Goal: Information Seeking & Learning: Learn about a topic

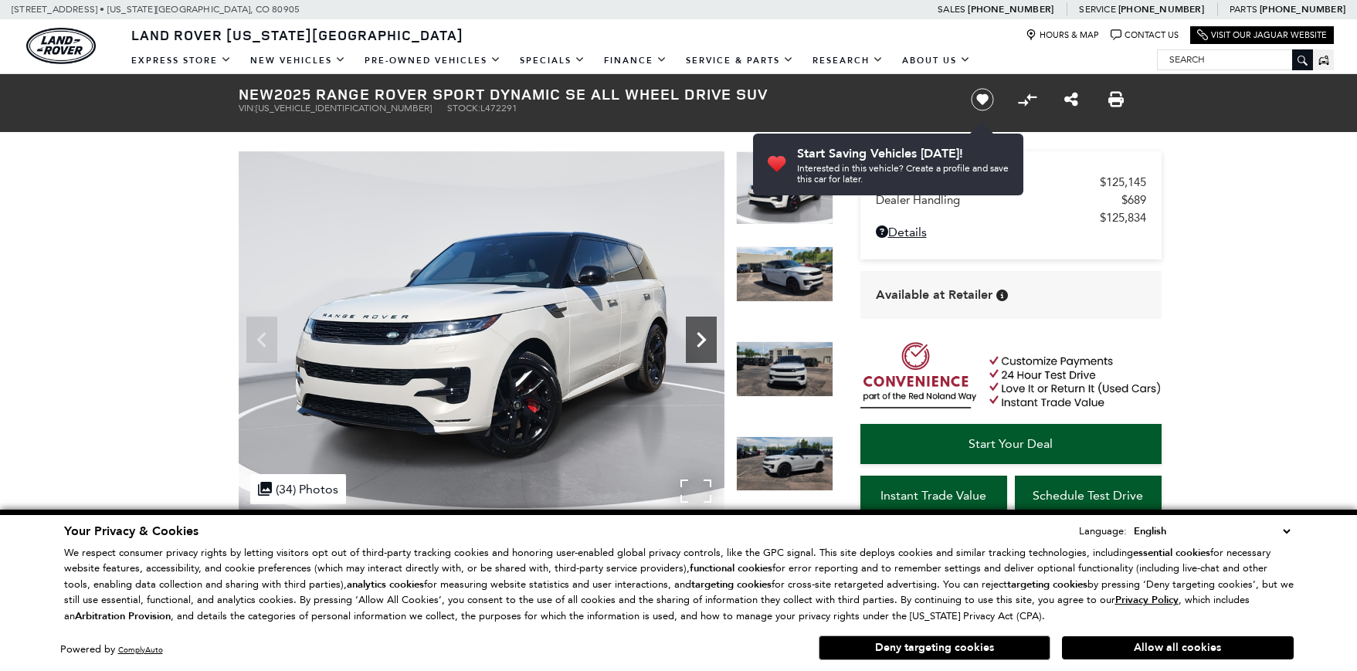
click at [701, 338] on icon "Next" at bounding box center [701, 339] width 9 height 15
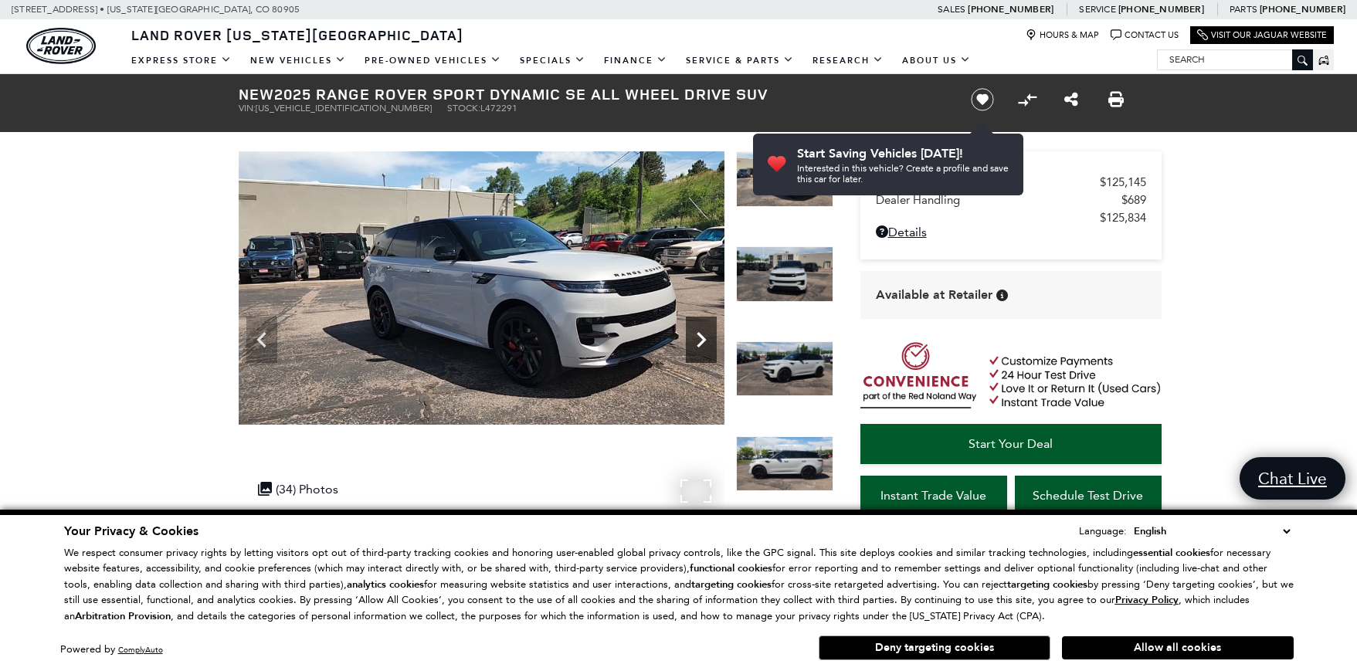
click at [695, 341] on icon "Next" at bounding box center [701, 339] width 31 height 31
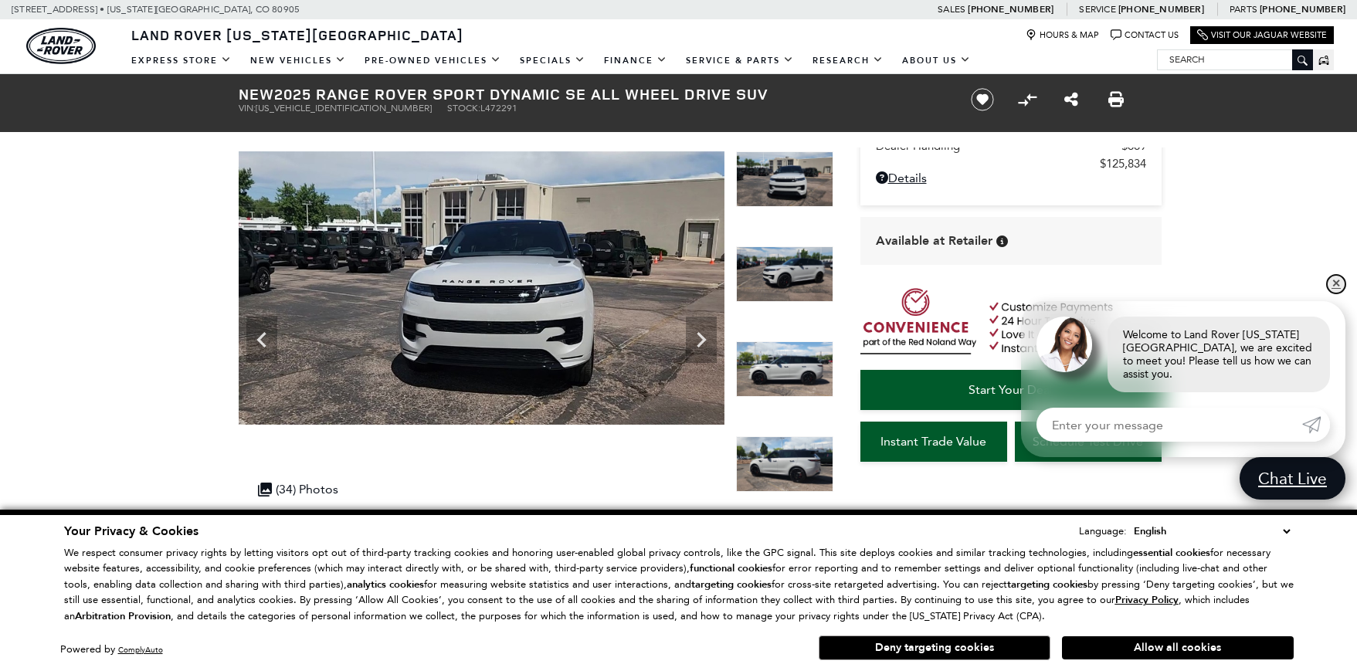
click at [1339, 294] on link "✕" at bounding box center [1336, 284] width 19 height 19
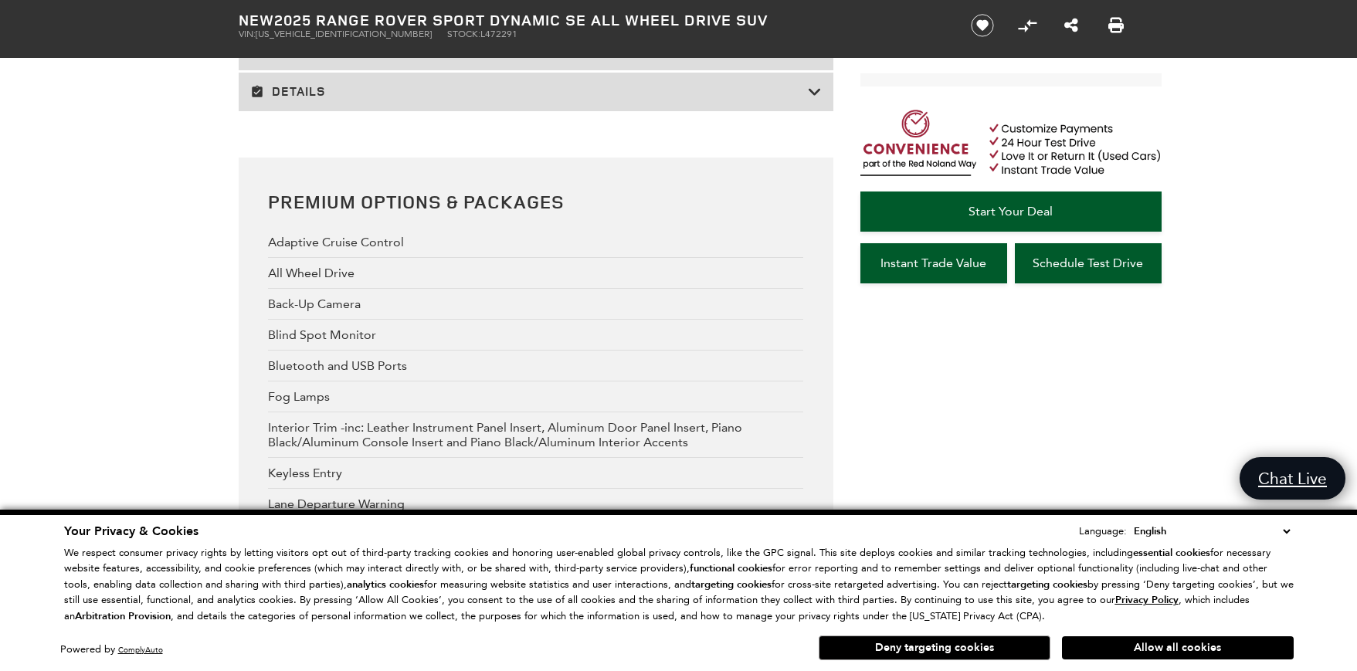
scroll to position [2330, 0]
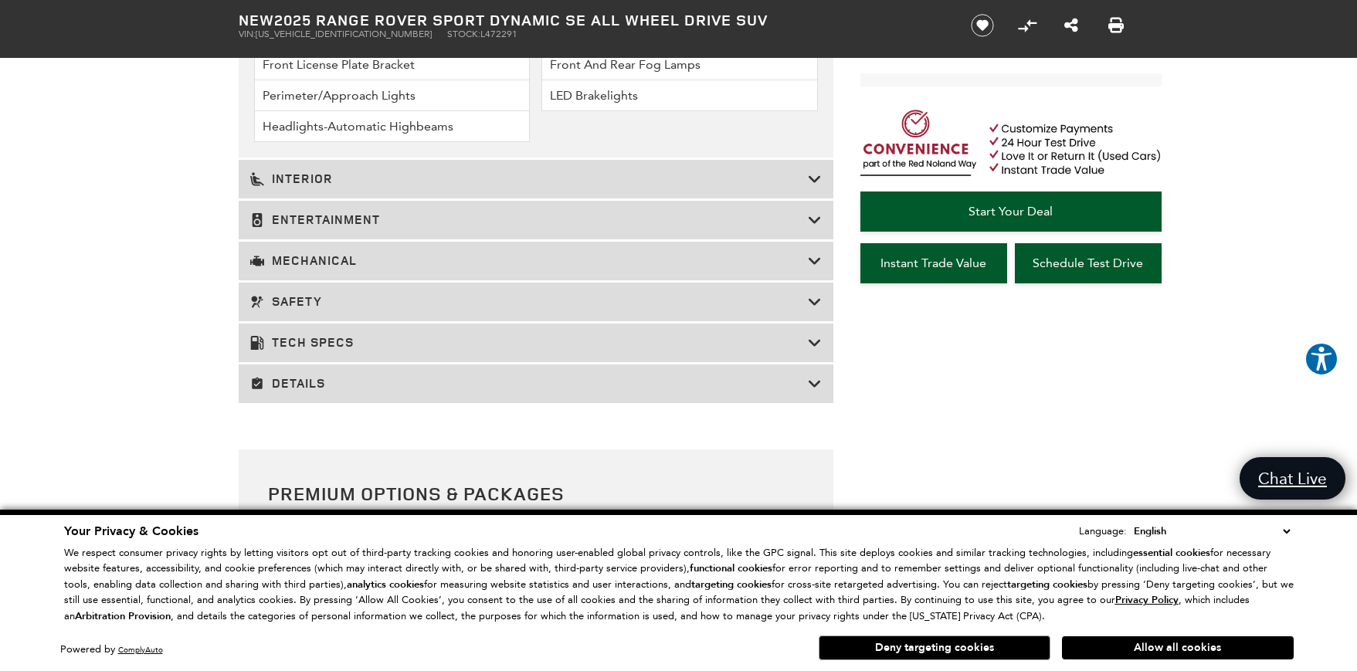
click at [817, 385] on icon at bounding box center [815, 383] width 14 height 15
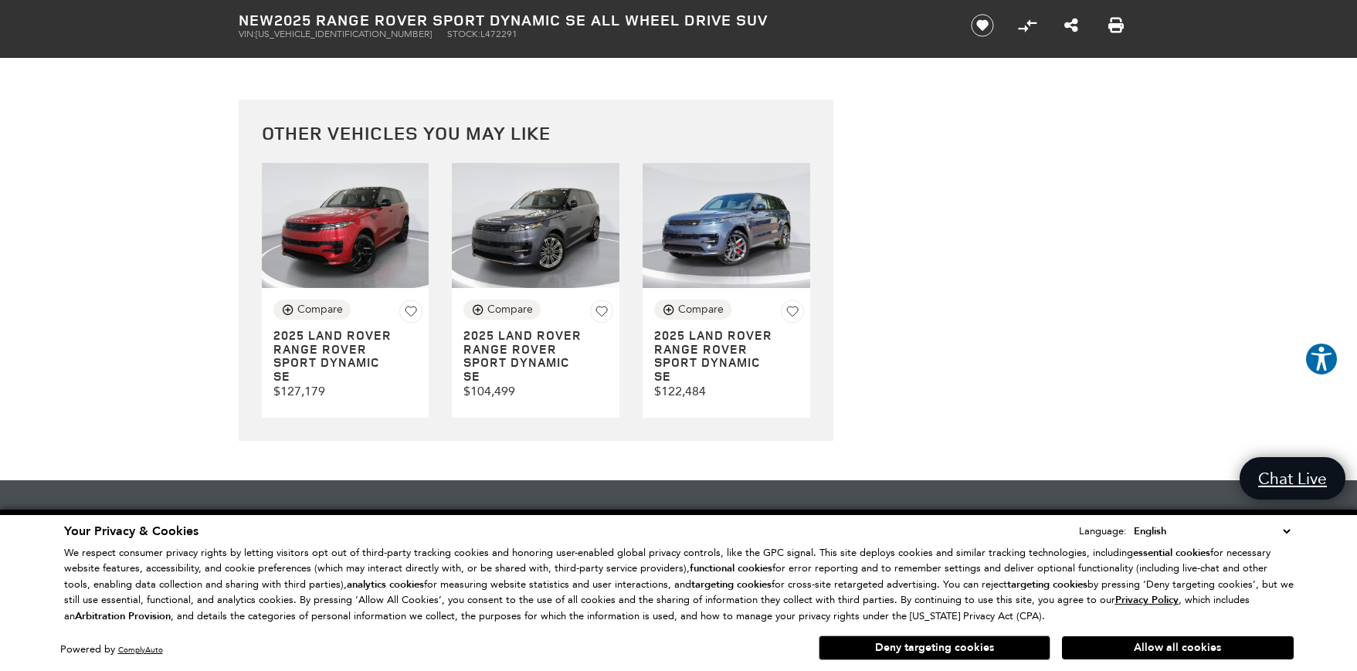
scroll to position [5583, 0]
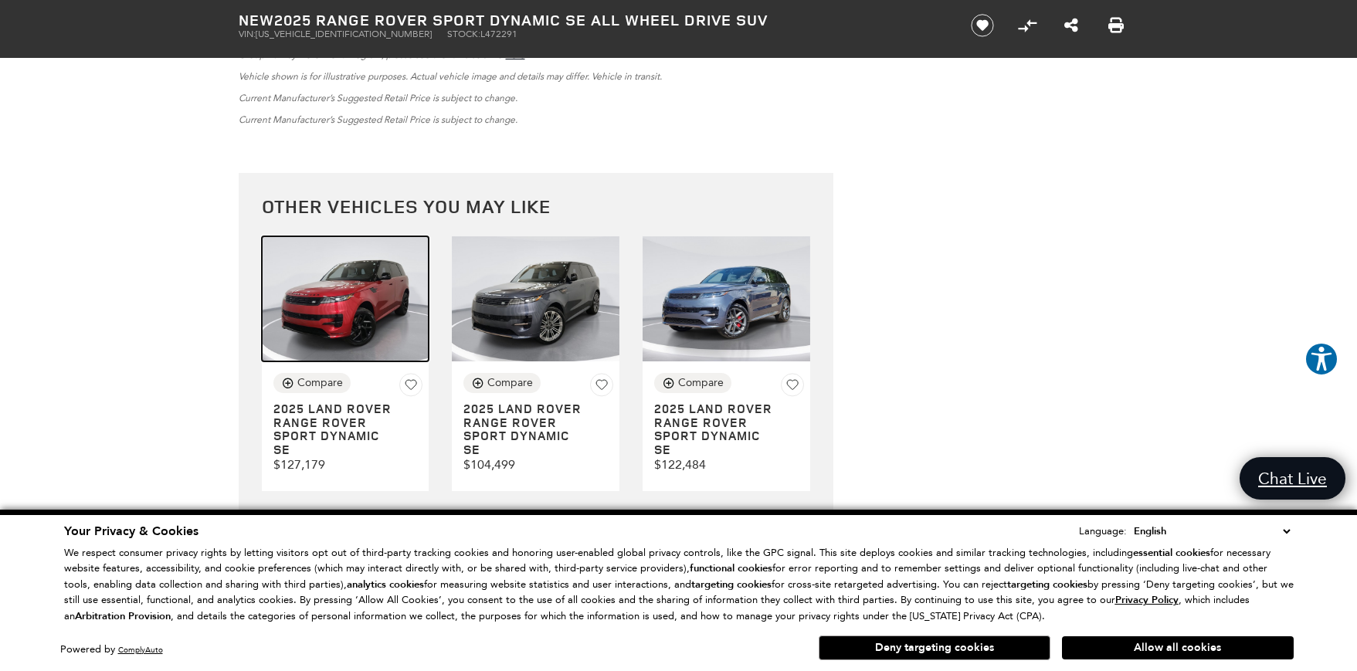
click at [338, 331] on img at bounding box center [346, 299] width 168 height 126
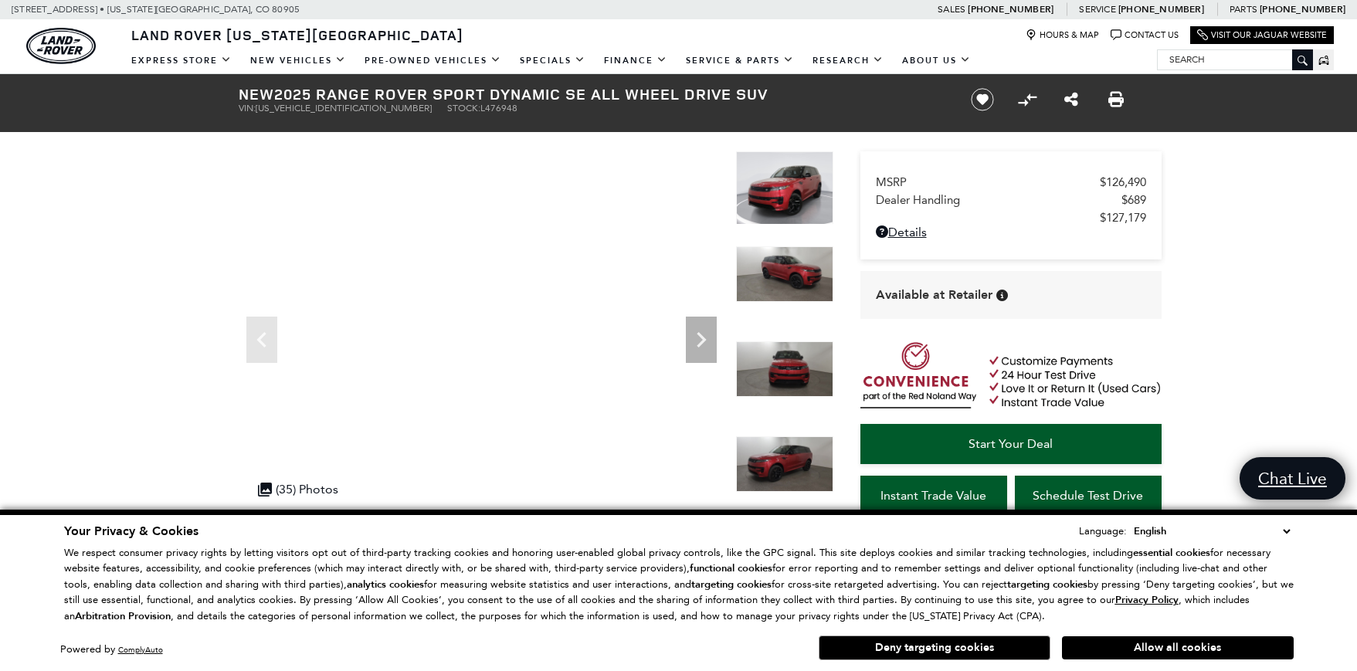
click at [1176, 643] on button "Allow all cookies" at bounding box center [1178, 648] width 232 height 23
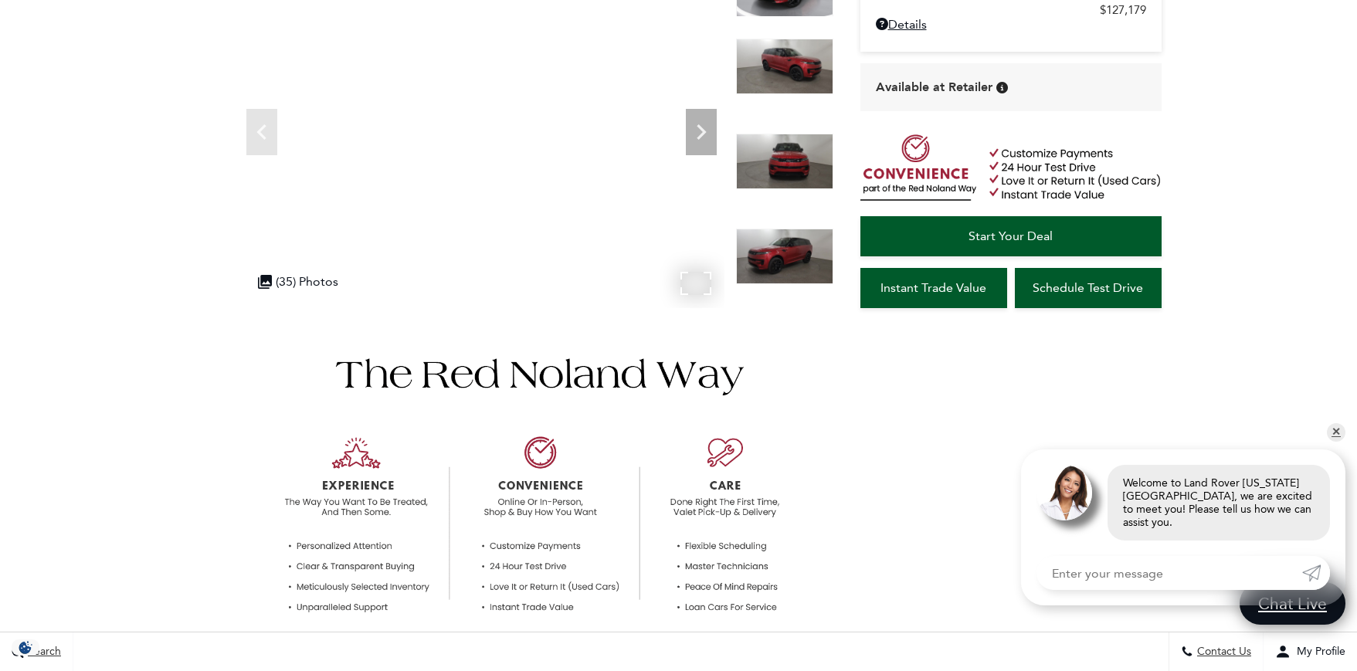
scroll to position [25, 0]
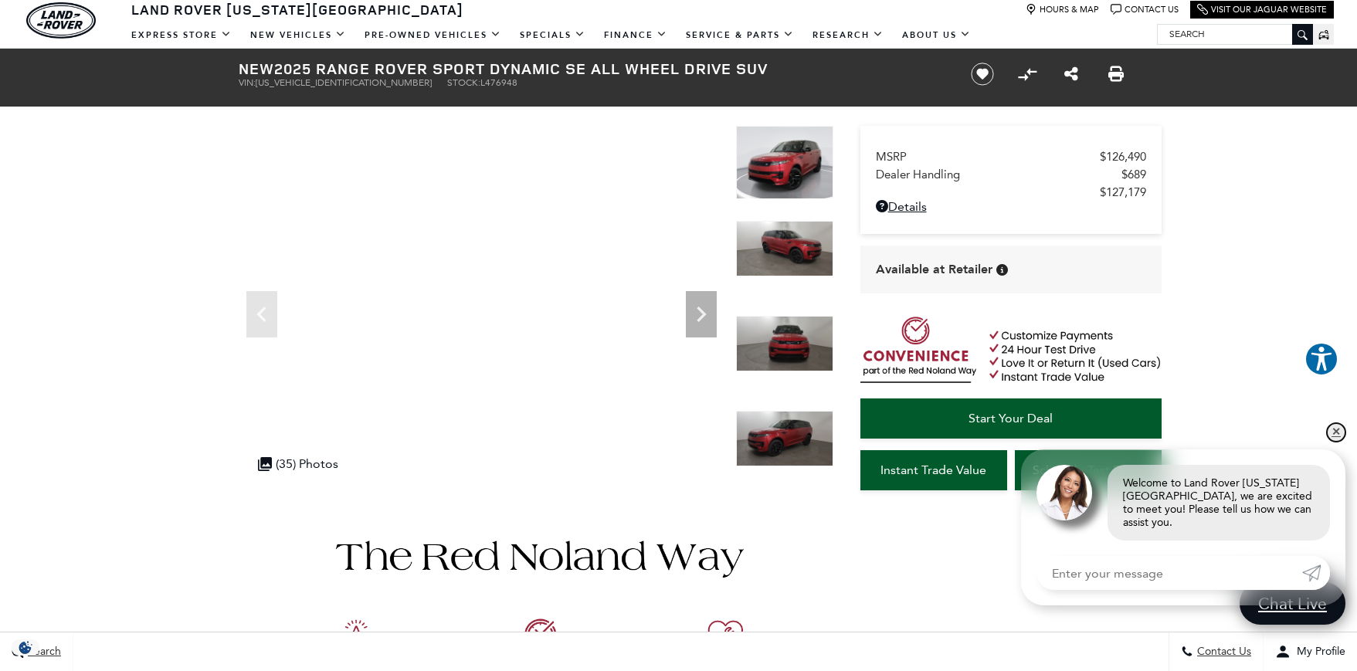
click at [1333, 442] on link "✕" at bounding box center [1336, 432] width 19 height 19
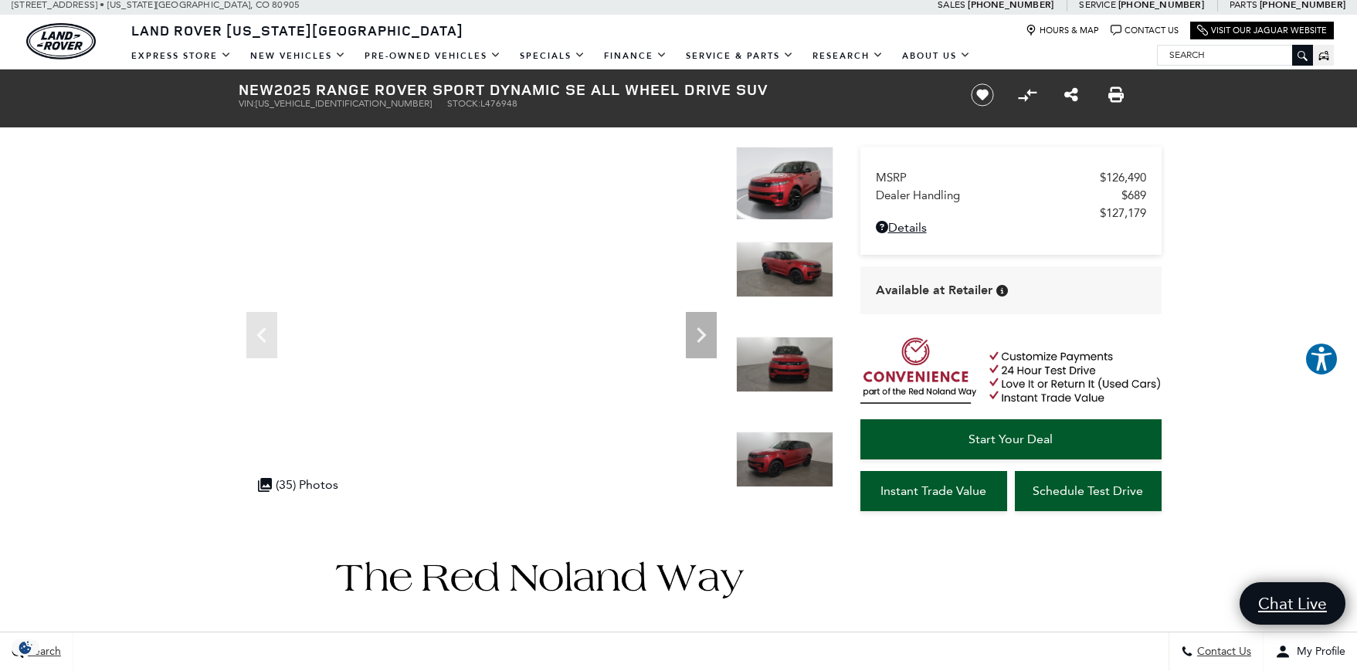
scroll to position [0, 0]
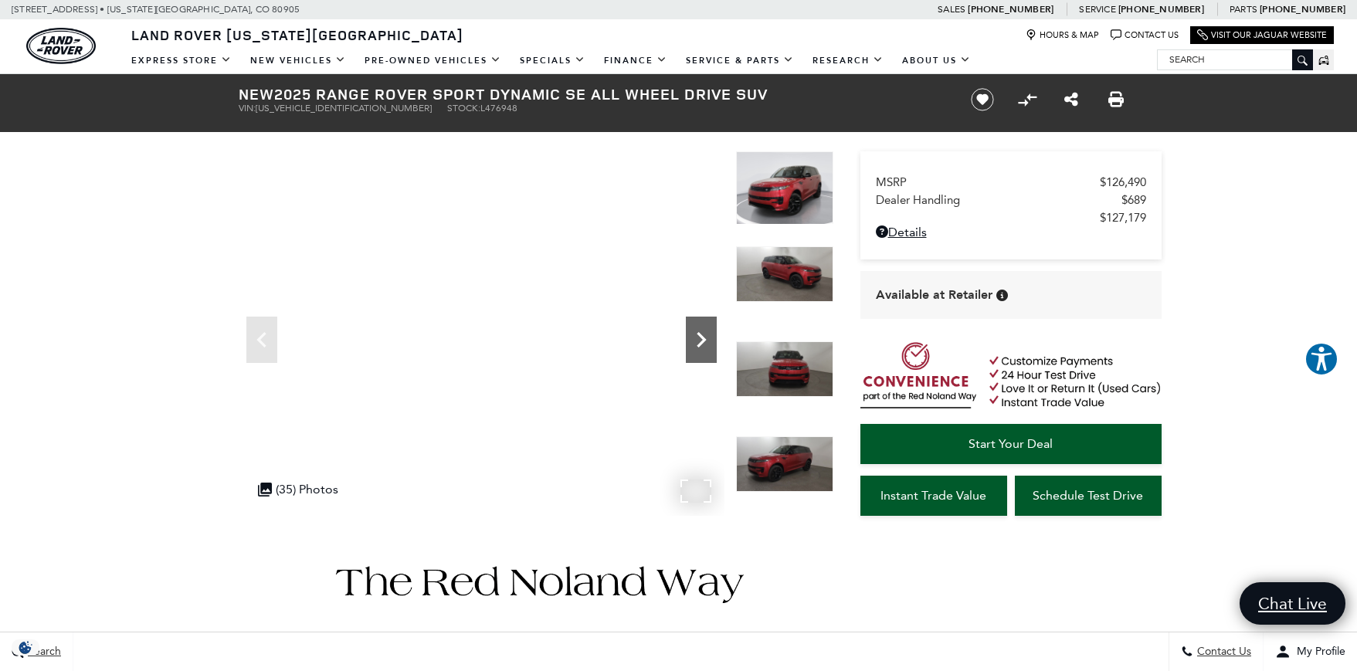
click at [701, 335] on icon "Next" at bounding box center [701, 339] width 9 height 15
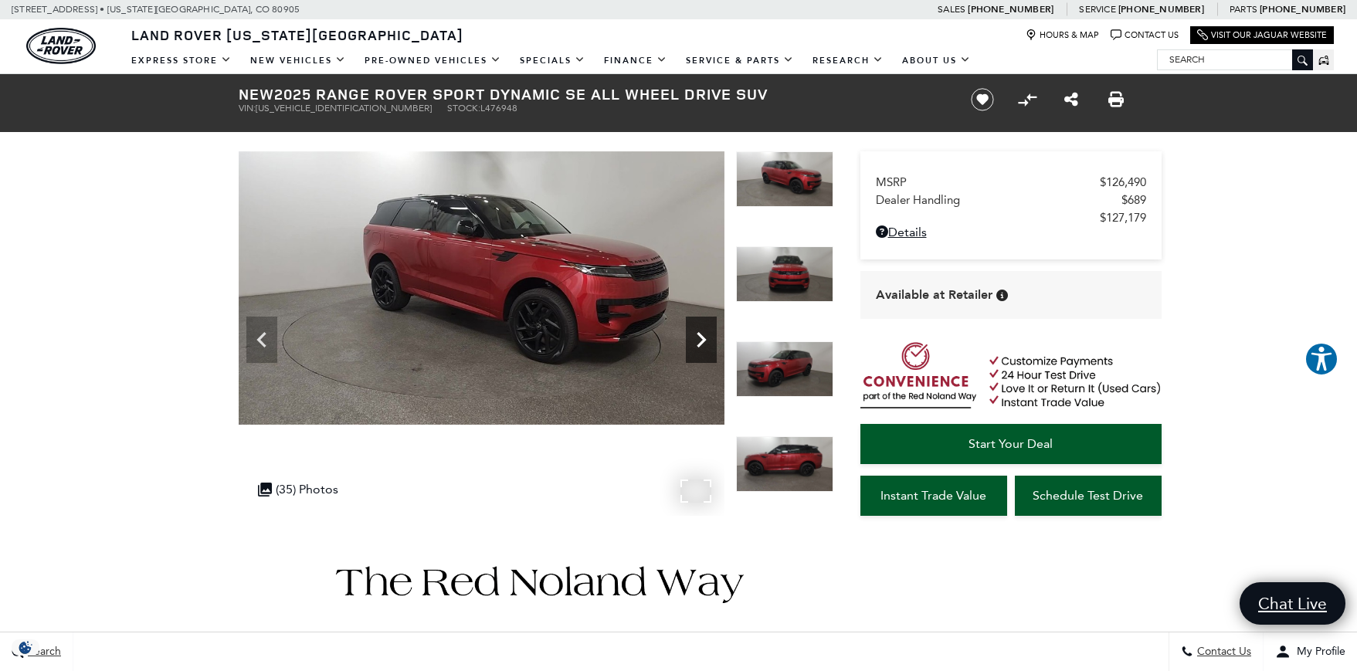
click at [699, 336] on icon "Next" at bounding box center [701, 339] width 31 height 31
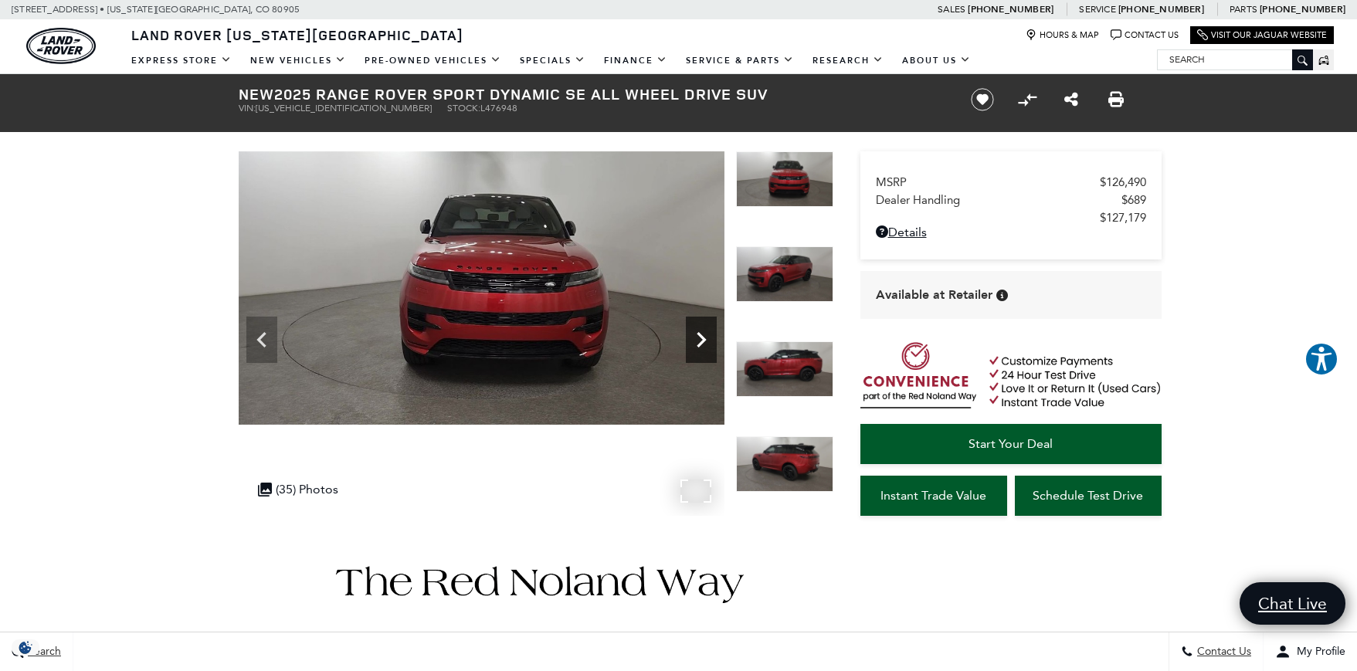
click at [701, 334] on icon "Next" at bounding box center [701, 339] width 9 height 15
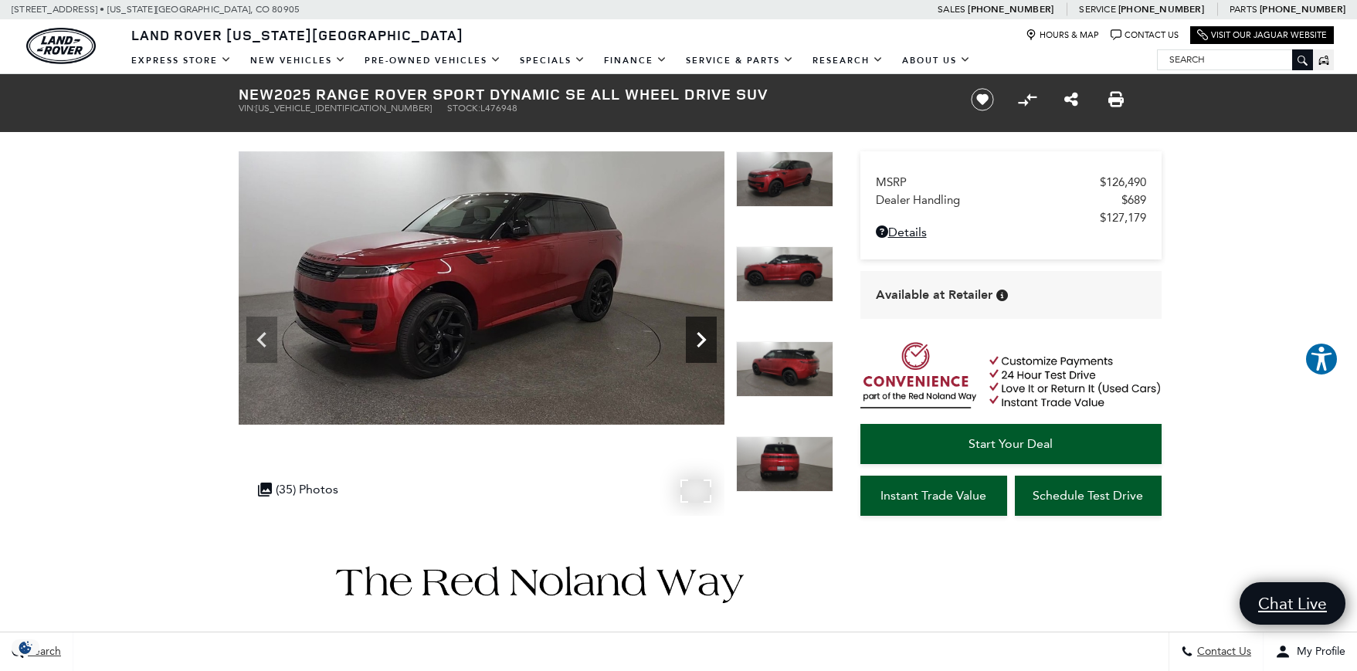
click at [701, 334] on icon "Next" at bounding box center [701, 339] width 9 height 15
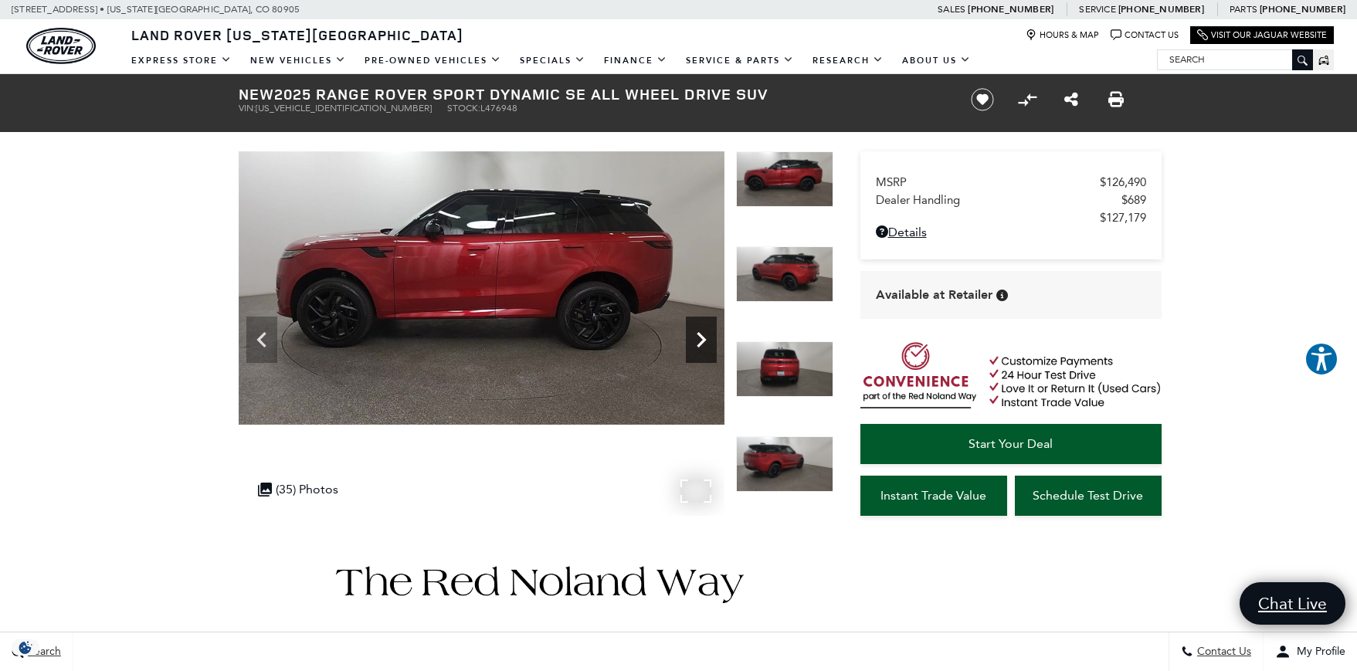
click at [700, 334] on icon "Next" at bounding box center [701, 339] width 9 height 15
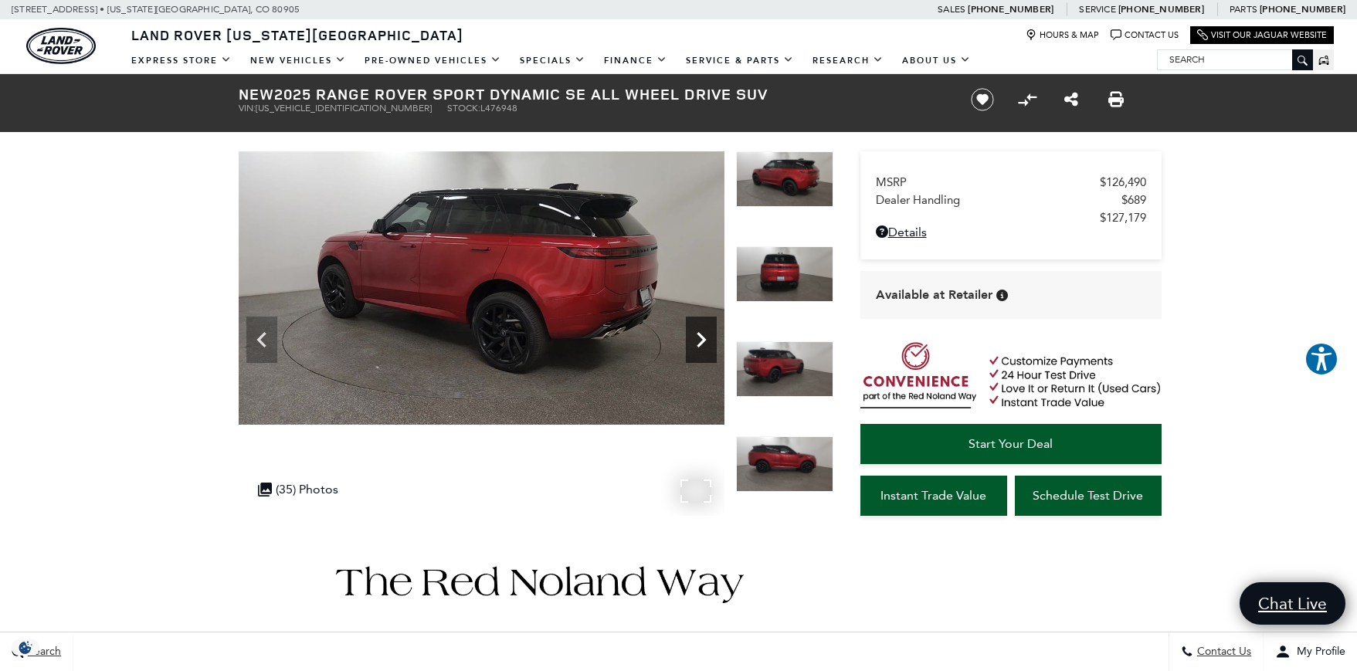
click at [700, 334] on icon "Next" at bounding box center [701, 339] width 9 height 15
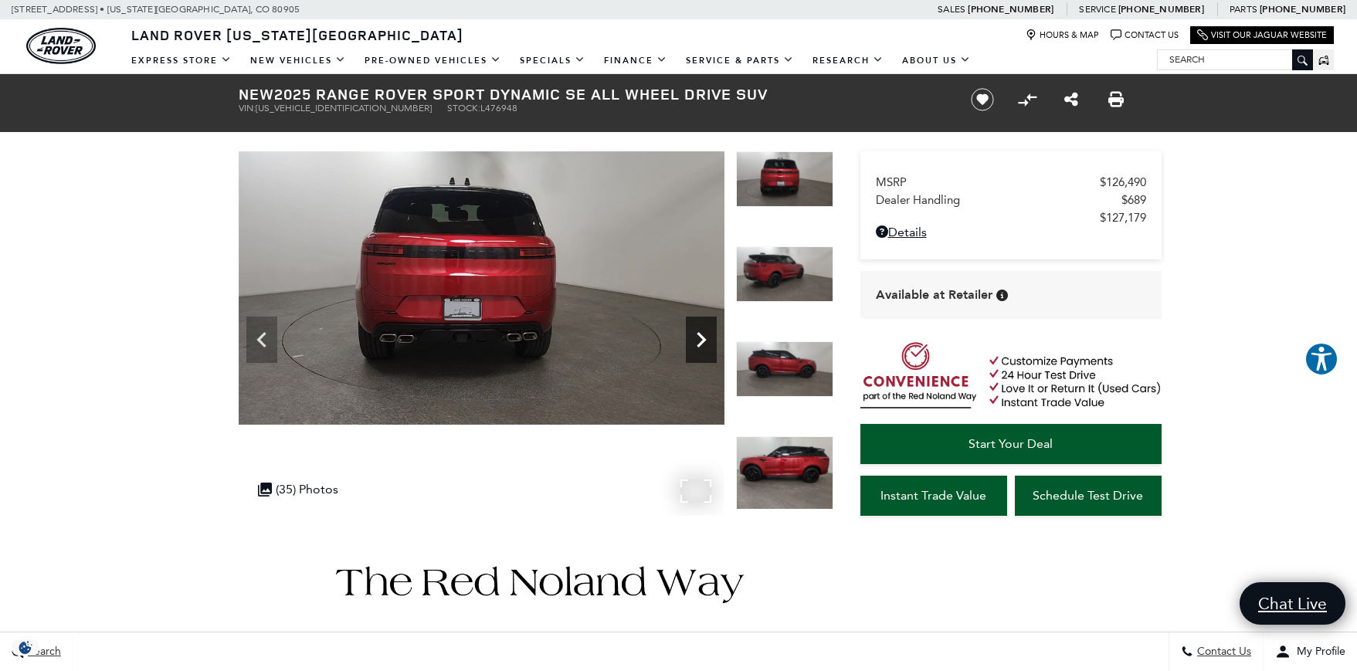
click at [700, 334] on icon "Next" at bounding box center [701, 339] width 9 height 15
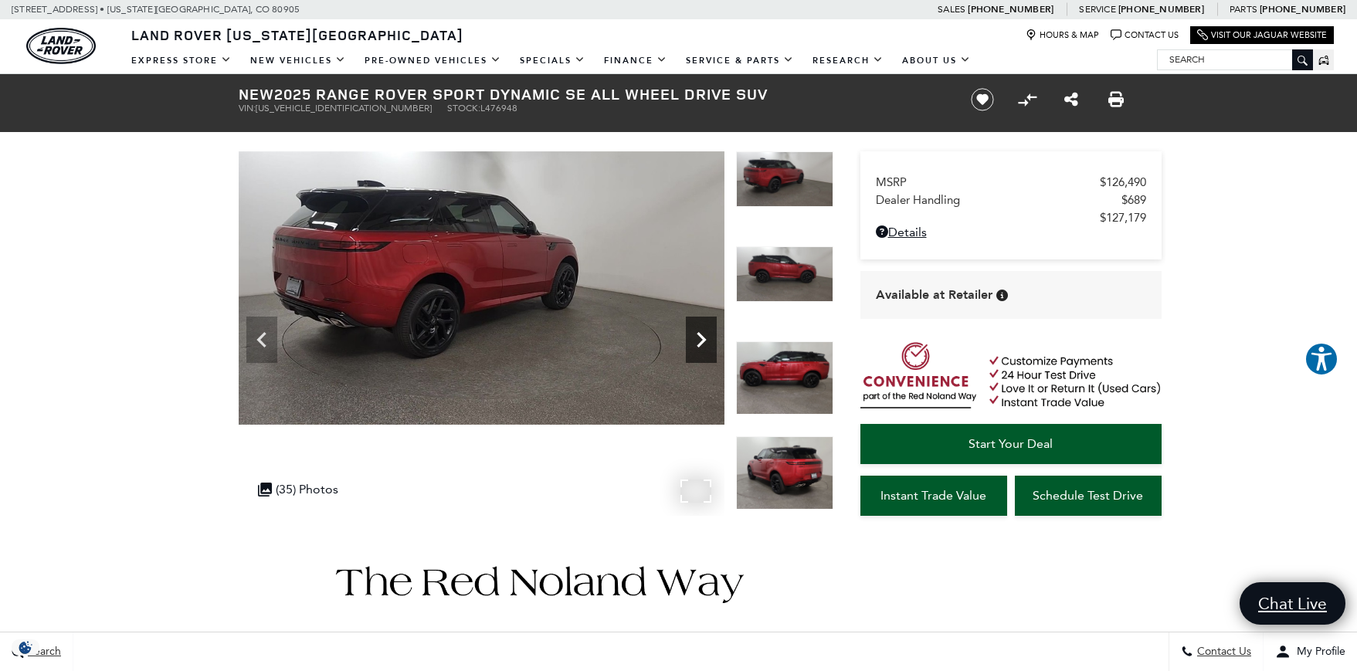
click at [700, 334] on icon "Next" at bounding box center [701, 339] width 9 height 15
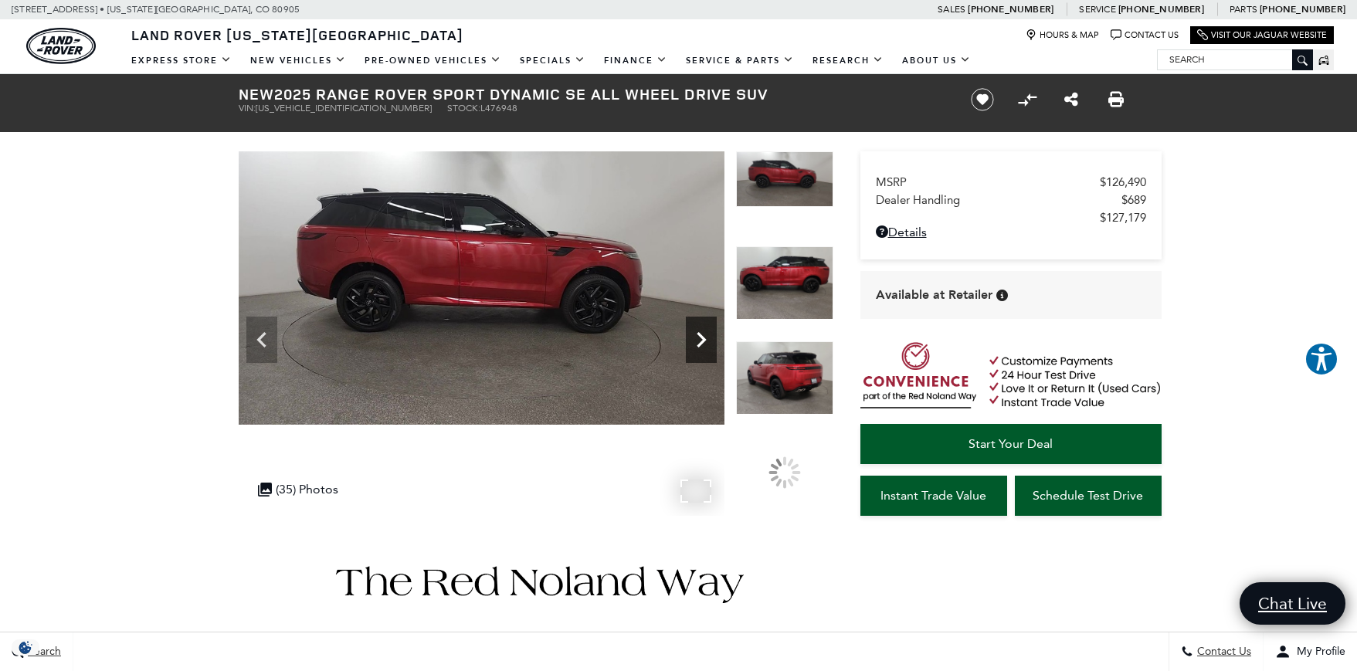
click at [700, 334] on icon "Next" at bounding box center [701, 339] width 9 height 15
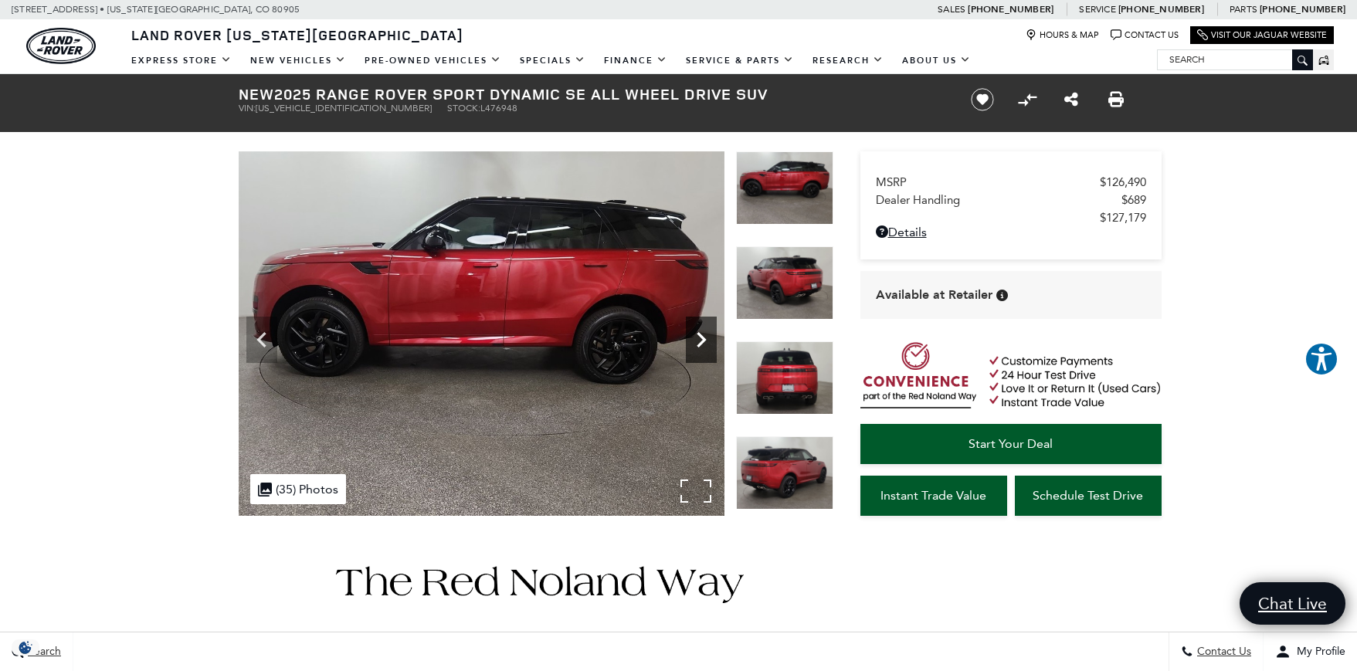
click at [700, 334] on icon "Next" at bounding box center [701, 339] width 9 height 15
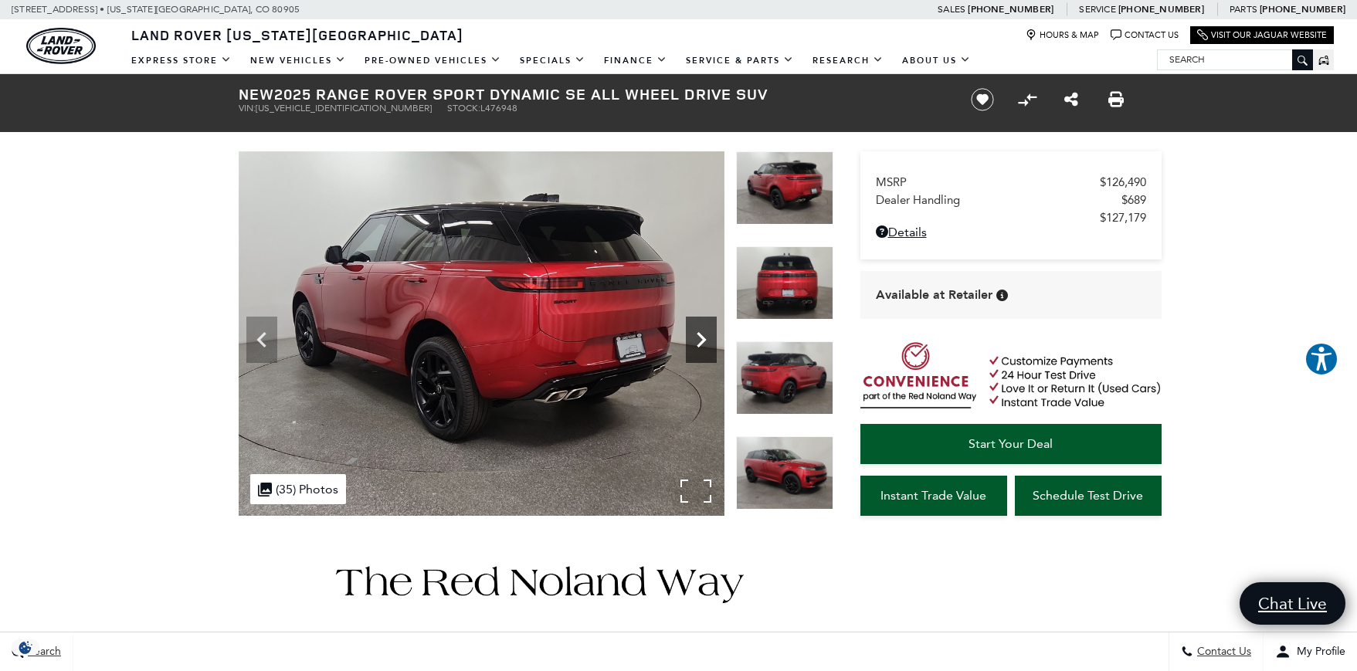
click at [700, 334] on icon "Next" at bounding box center [701, 339] width 9 height 15
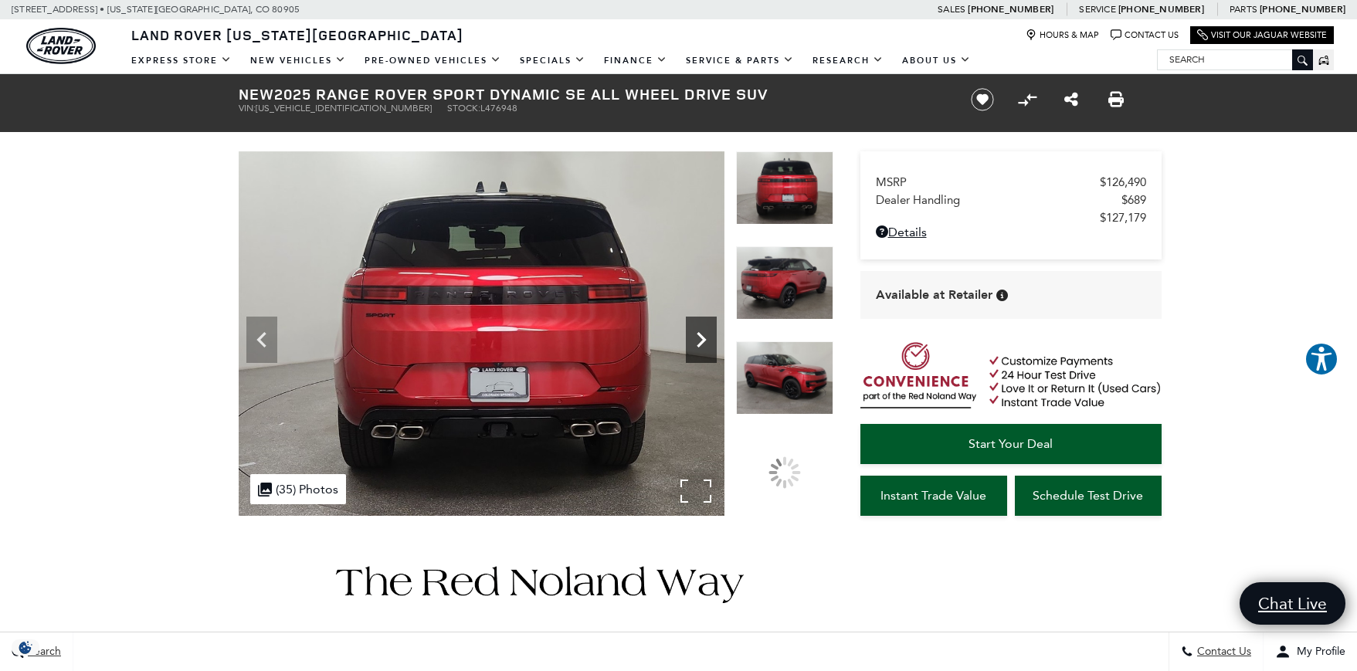
click at [700, 334] on icon "Next" at bounding box center [701, 339] width 9 height 15
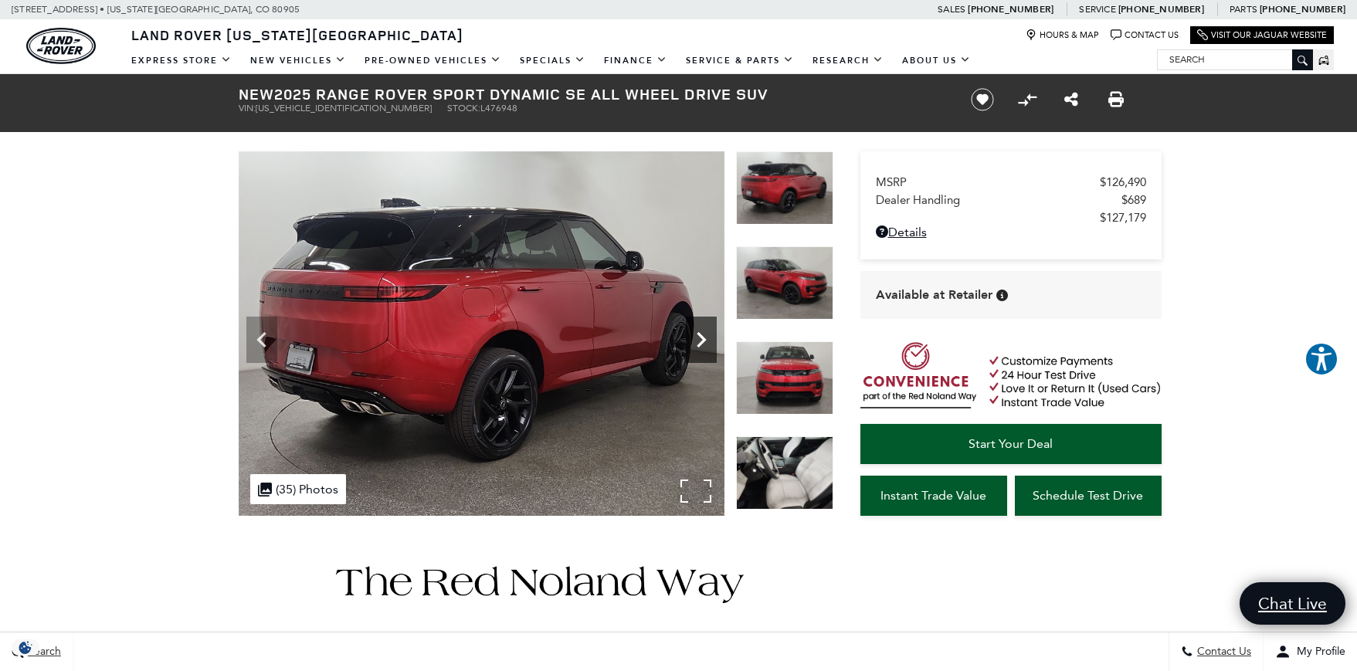
click at [700, 334] on icon "Next" at bounding box center [701, 339] width 9 height 15
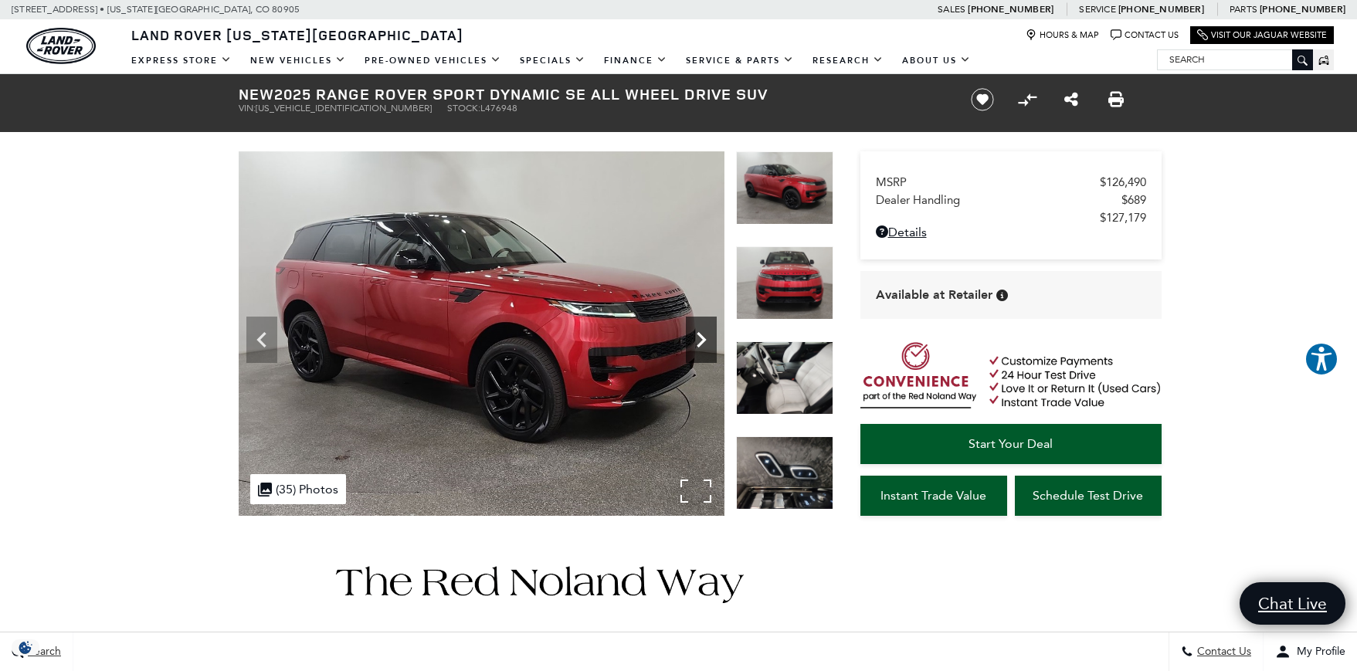
click at [700, 334] on icon "Next" at bounding box center [701, 339] width 9 height 15
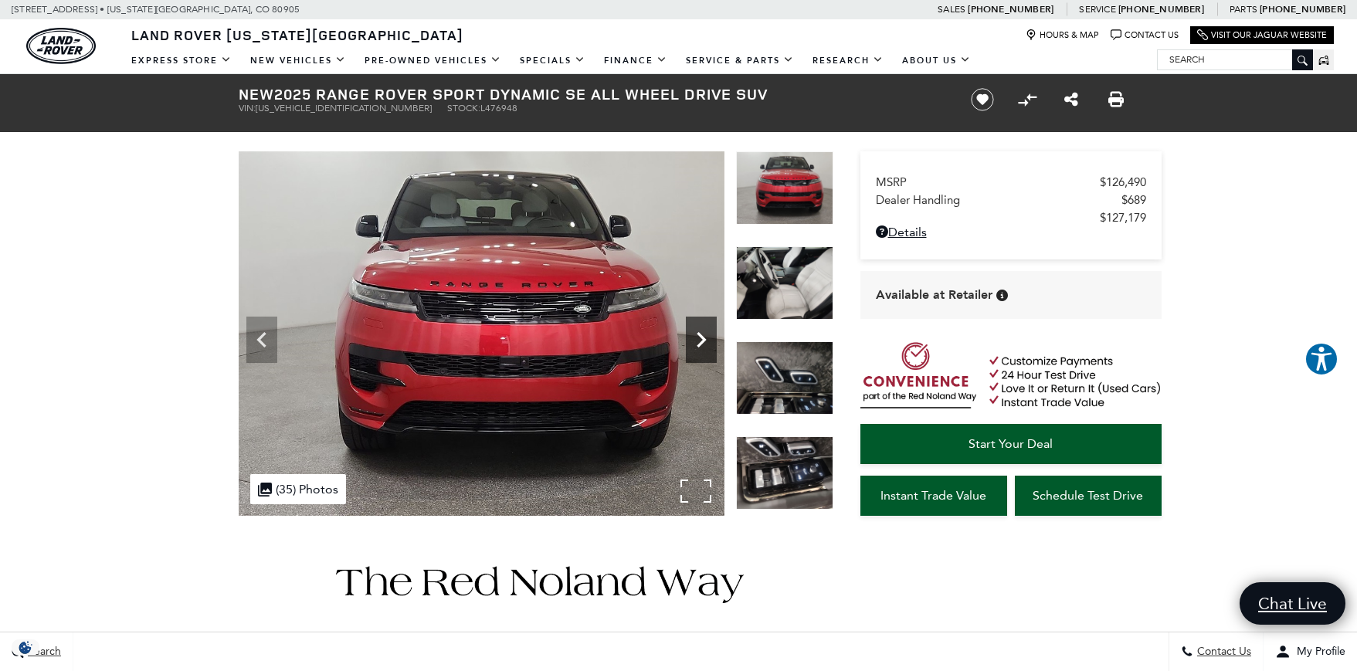
click at [700, 334] on icon "Next" at bounding box center [701, 339] width 9 height 15
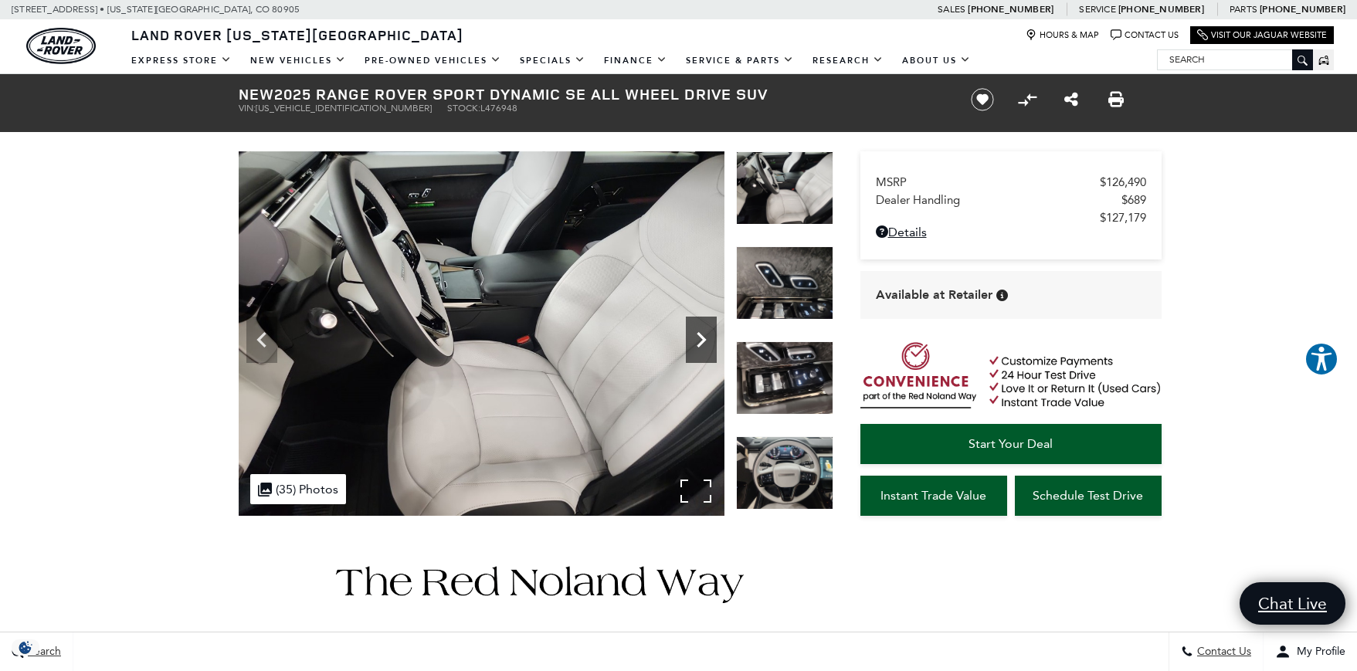
click at [699, 335] on icon "Next" at bounding box center [701, 339] width 9 height 15
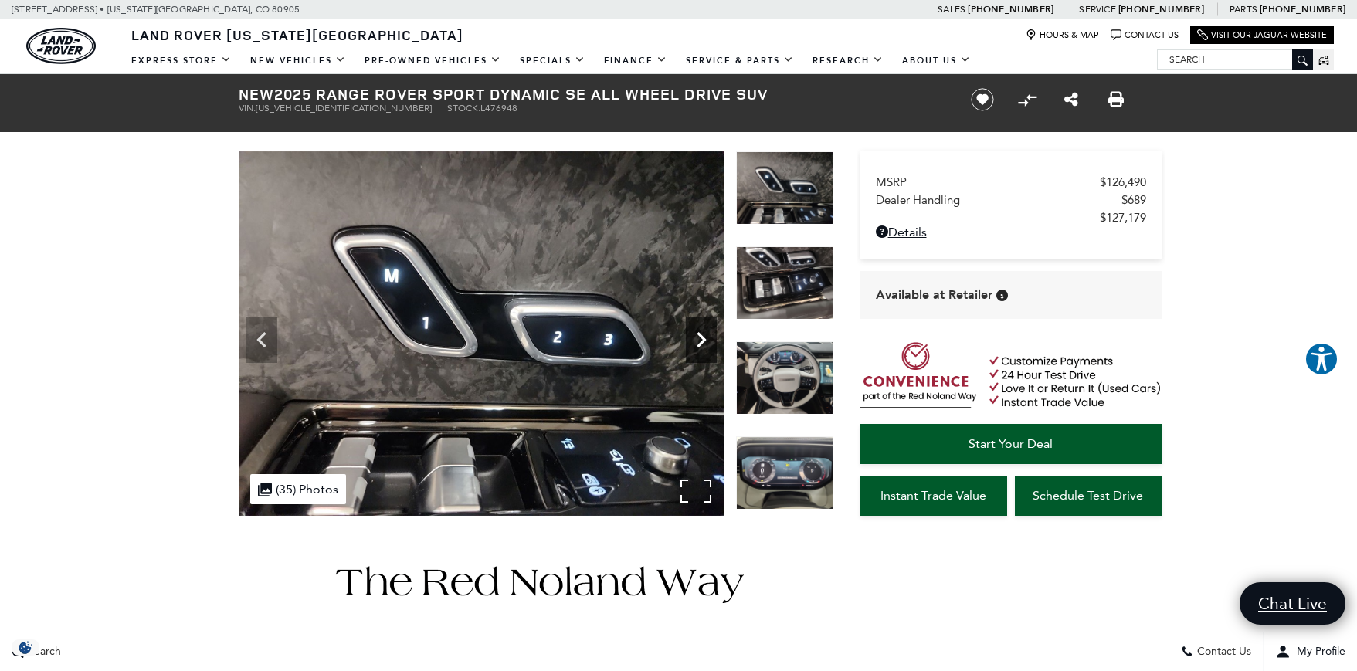
click at [693, 341] on icon "Next" at bounding box center [701, 339] width 31 height 31
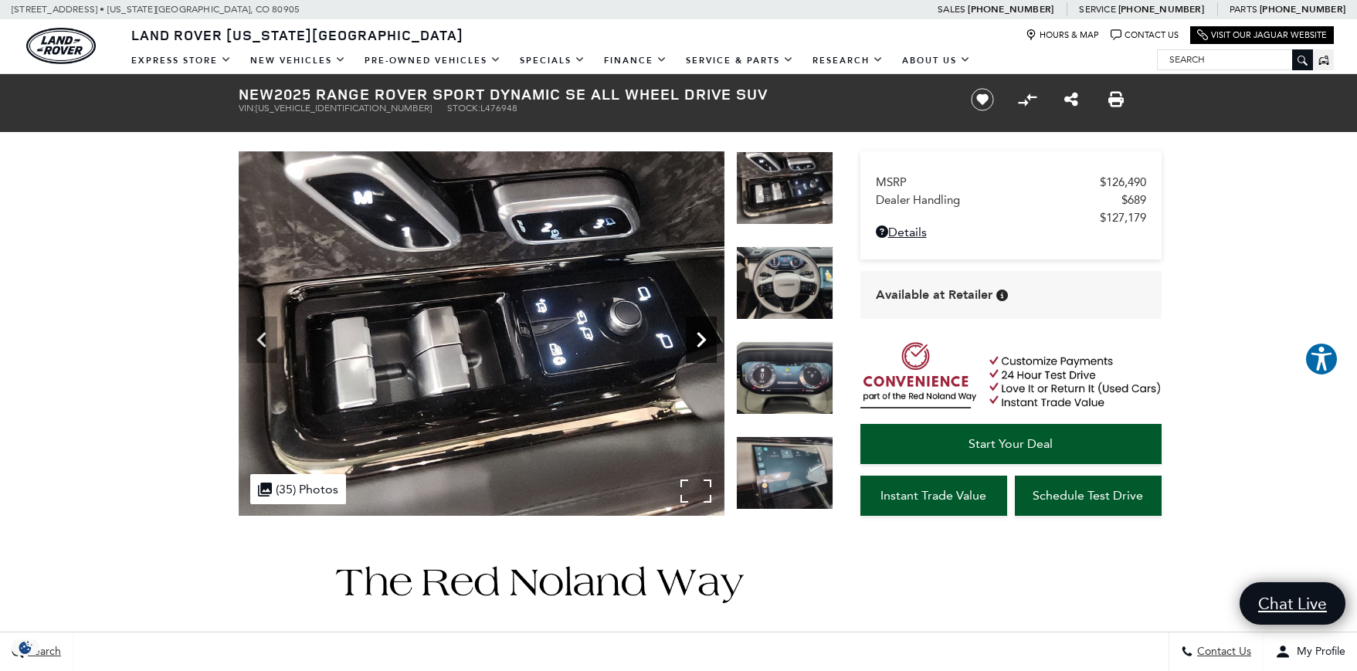
click at [698, 341] on icon "Next" at bounding box center [701, 339] width 31 height 31
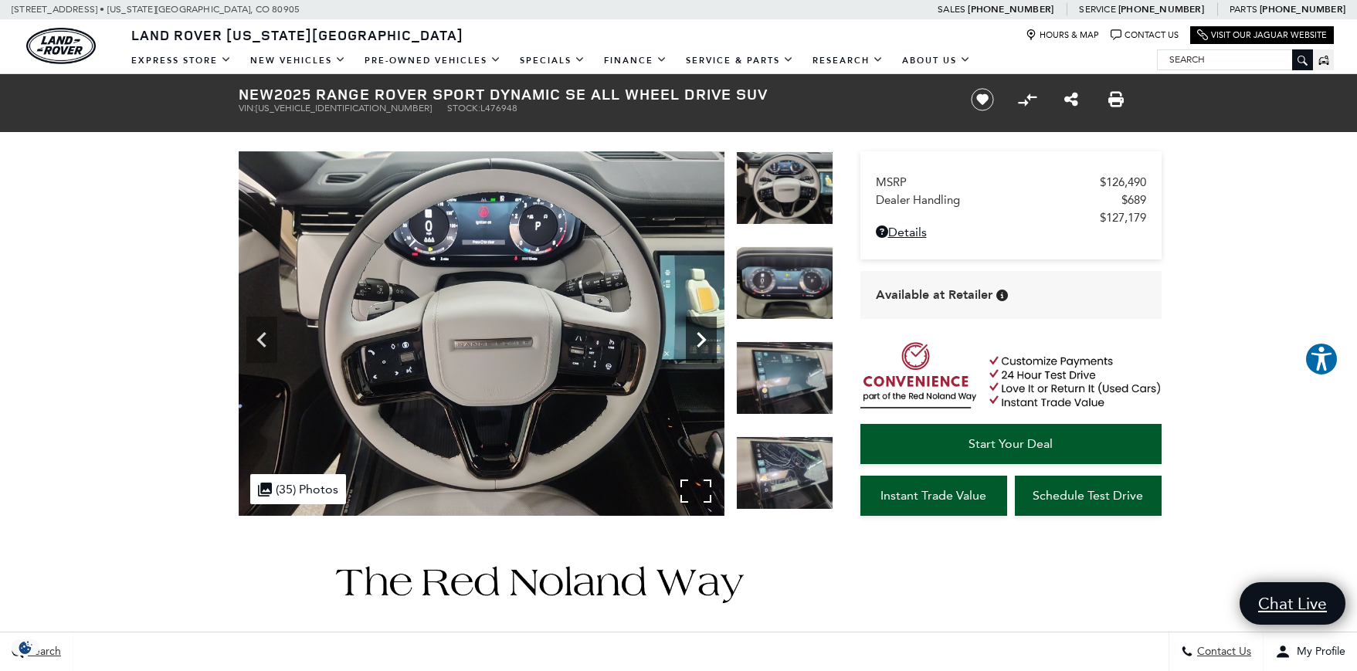
click at [698, 341] on icon "Next" at bounding box center [701, 339] width 31 height 31
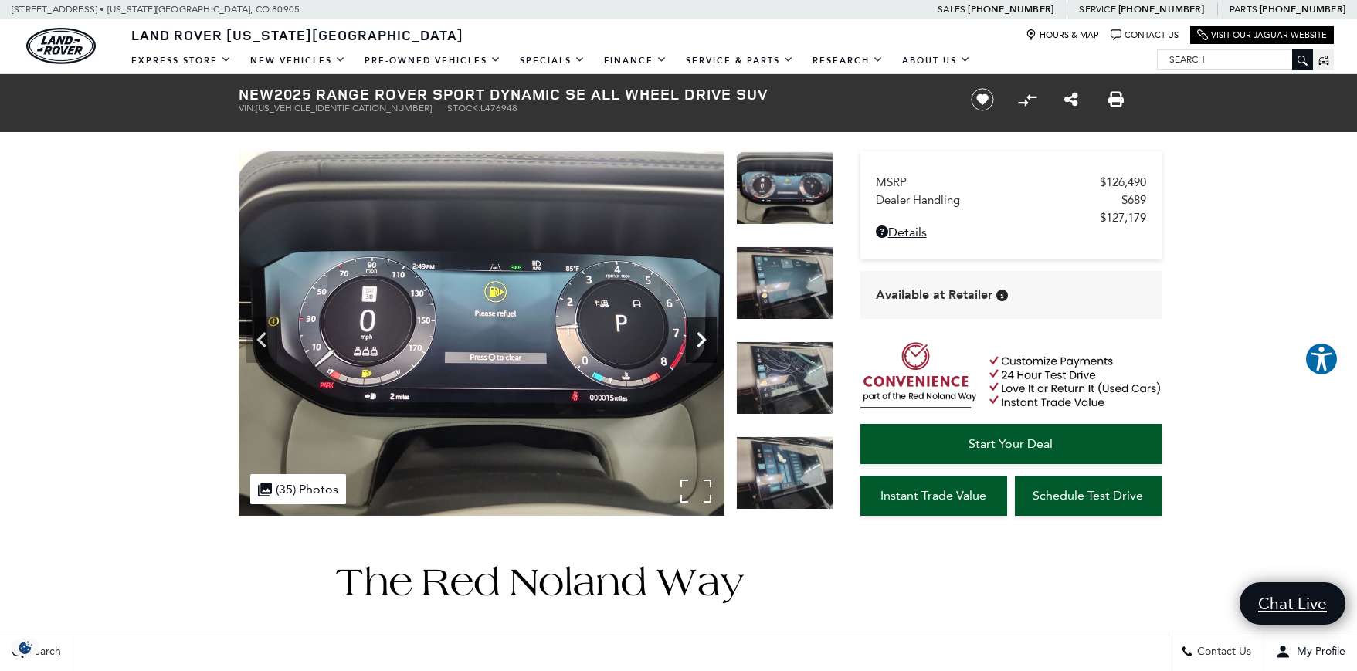
click at [698, 341] on icon "Next" at bounding box center [701, 339] width 31 height 31
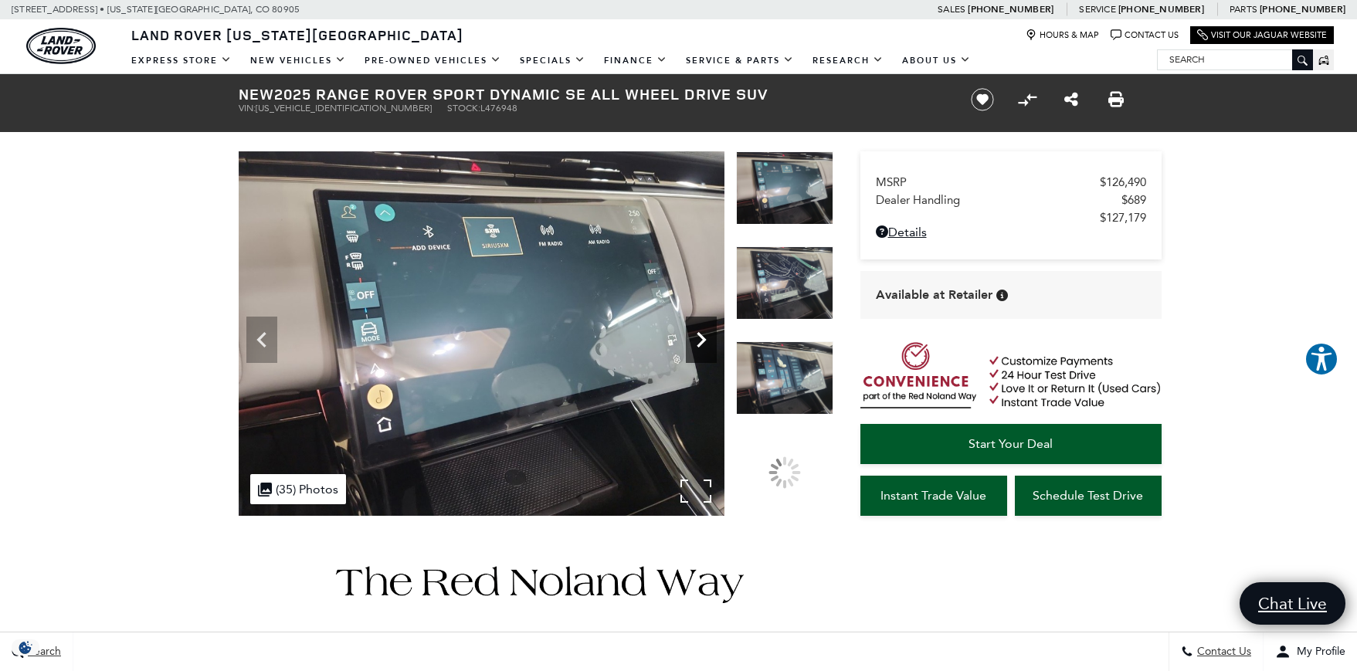
click at [698, 341] on icon "Next" at bounding box center [701, 339] width 31 height 31
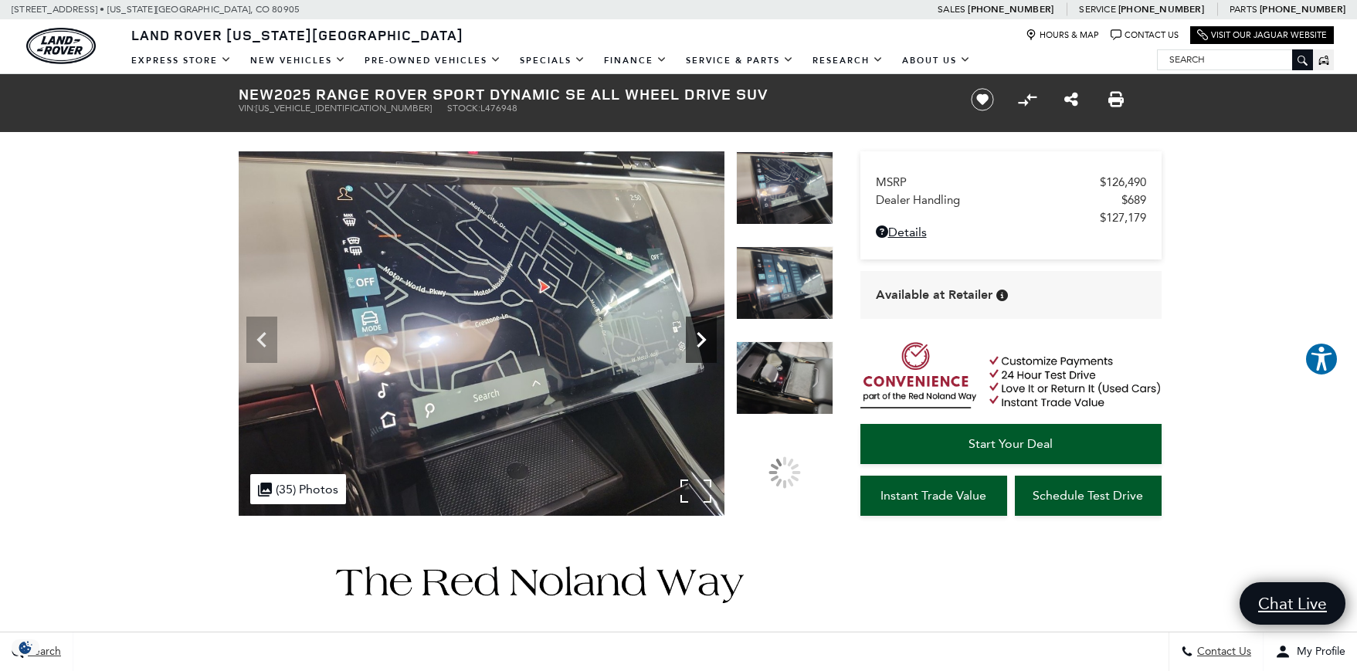
click at [698, 341] on icon "Next" at bounding box center [701, 339] width 31 height 31
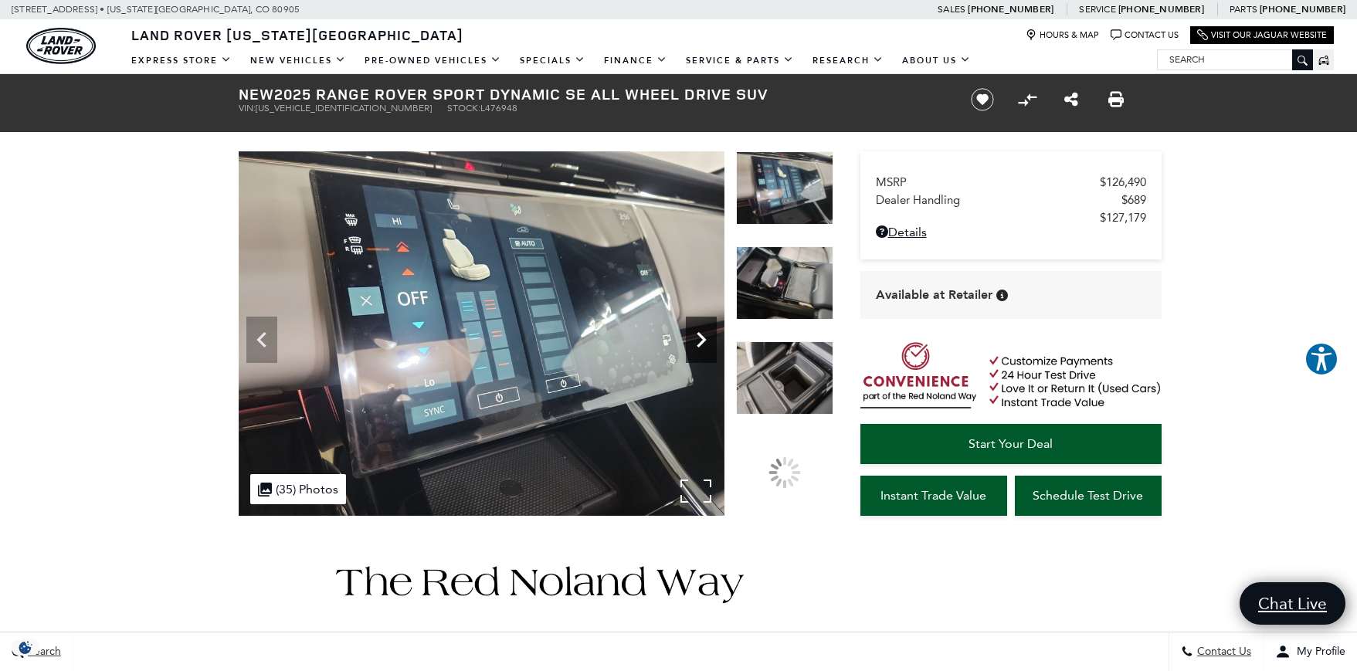
click at [698, 341] on icon "Next" at bounding box center [701, 339] width 31 height 31
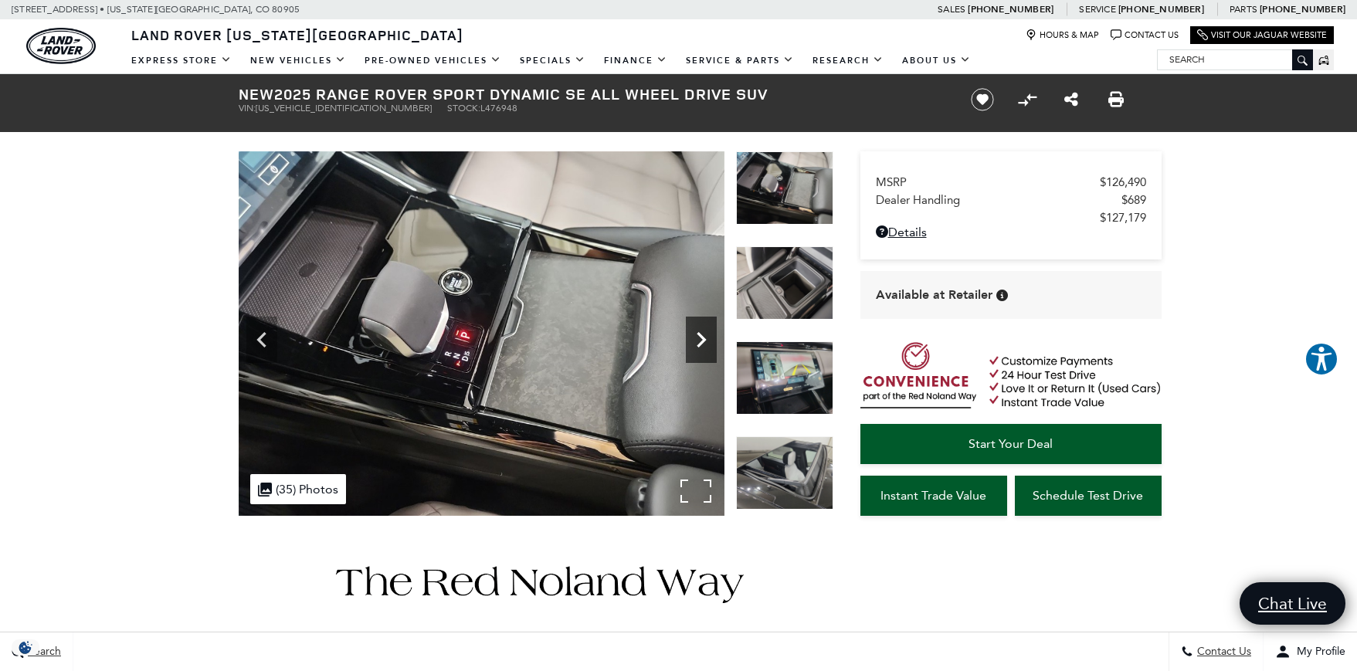
click at [698, 341] on icon "Next" at bounding box center [701, 339] width 31 height 31
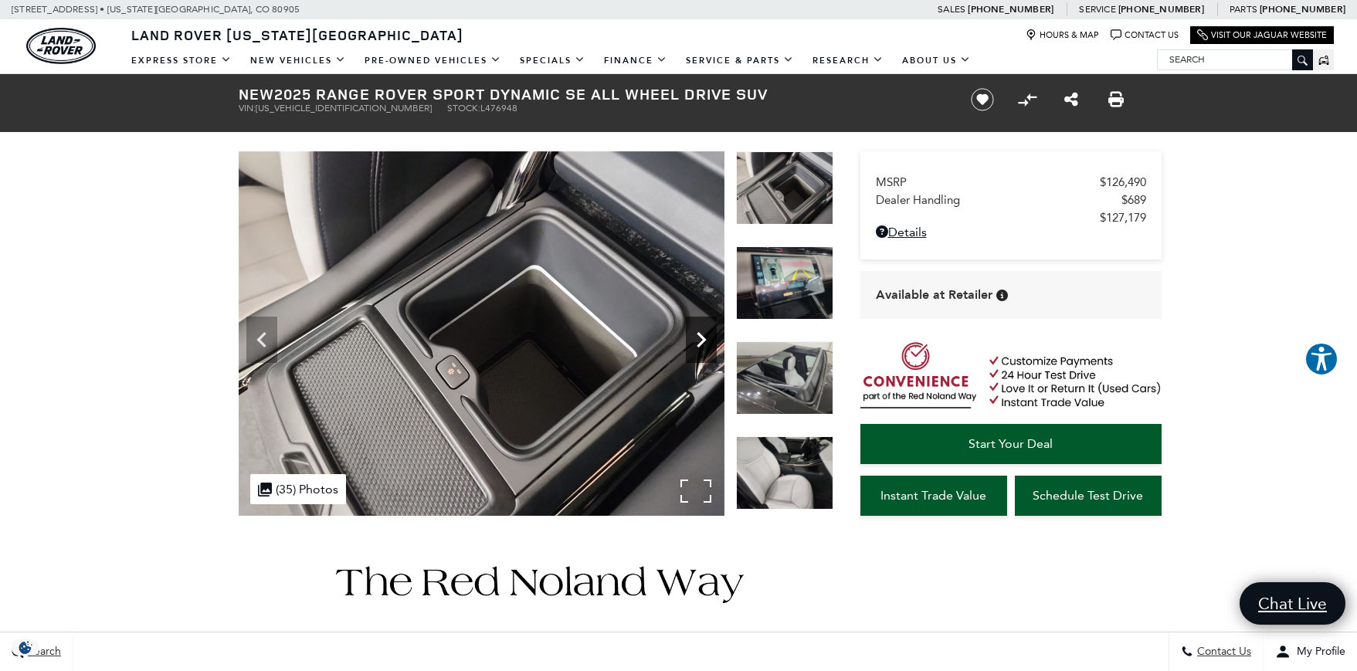
click at [698, 341] on icon "Next" at bounding box center [701, 339] width 31 height 31
